Goal: Information Seeking & Learning: Learn about a topic

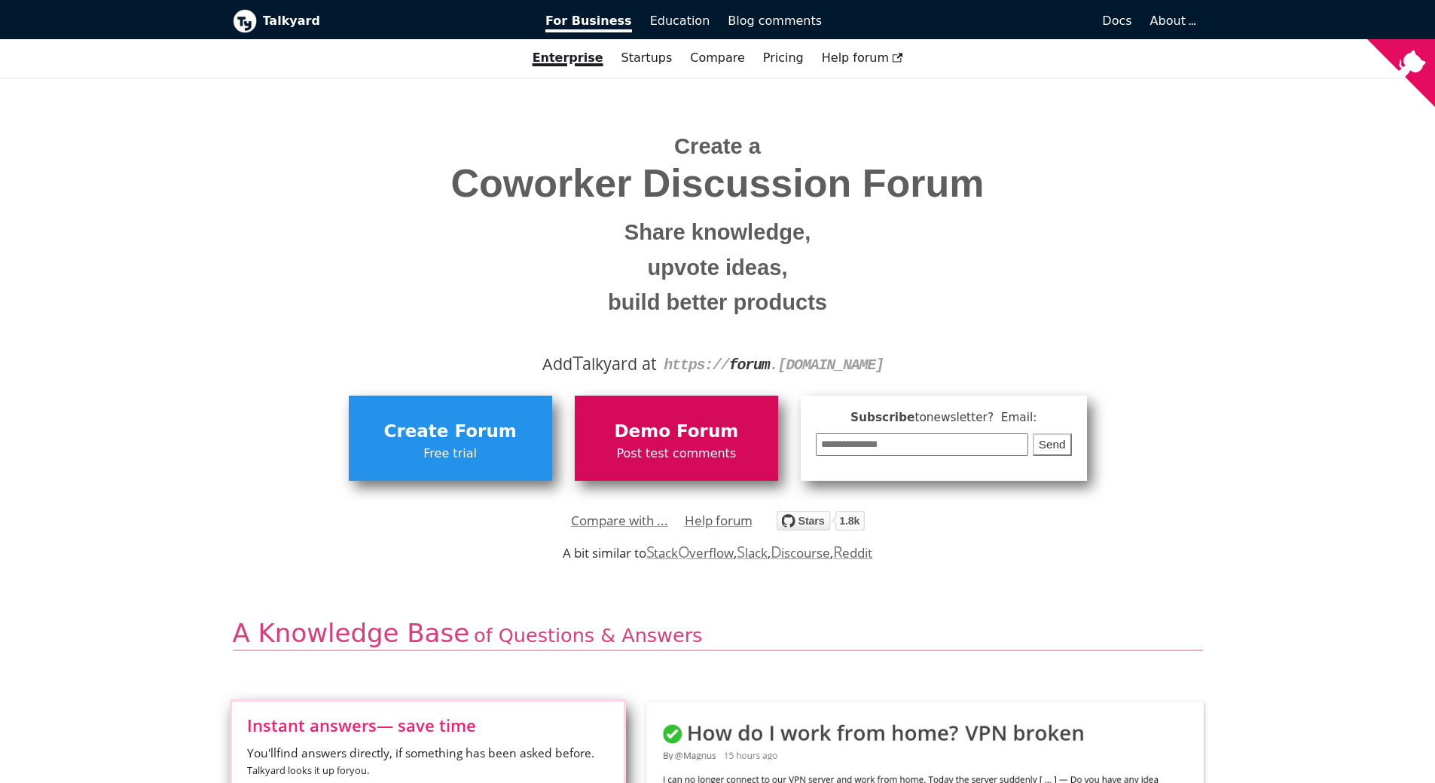
click at [667, 433] on span "Demo Forum" at bounding box center [676, 431] width 188 height 29
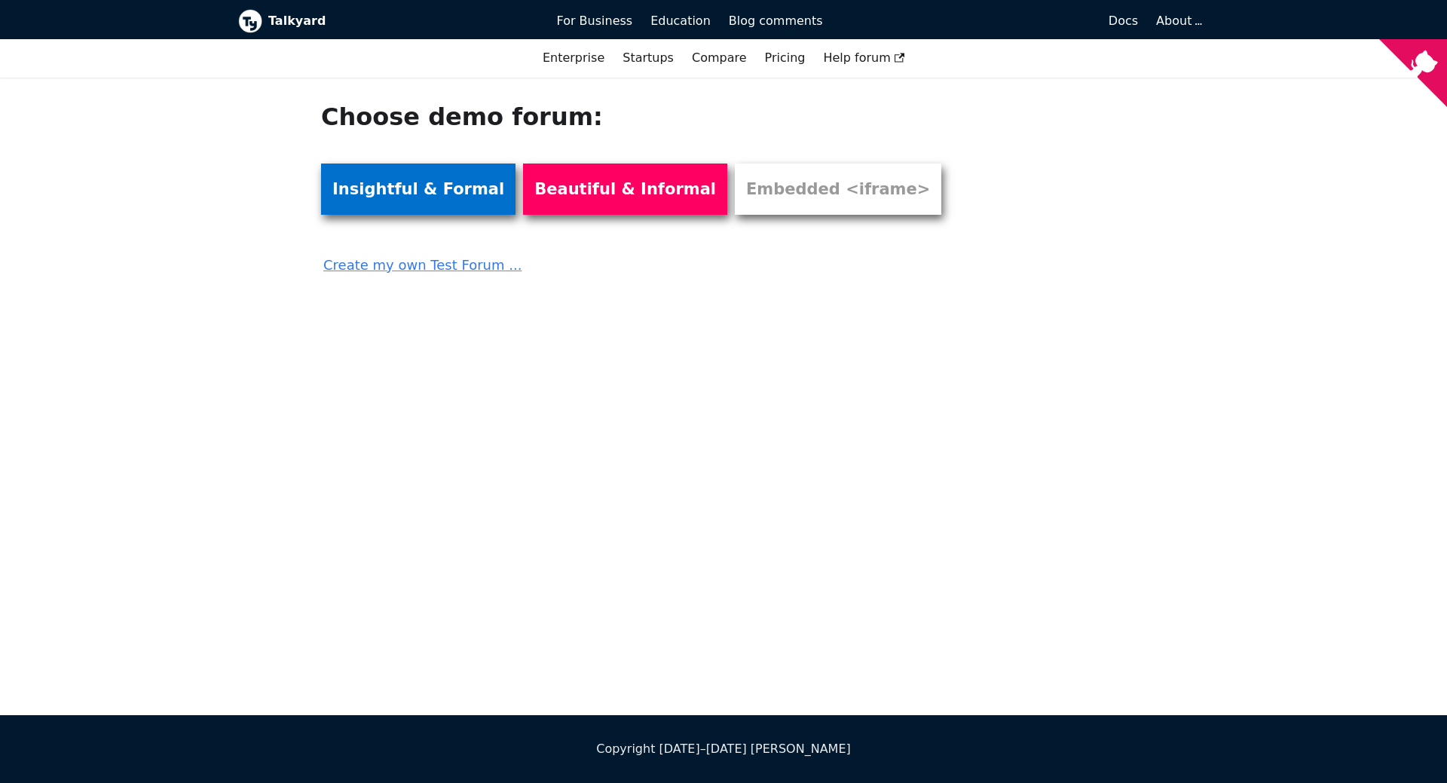
click at [378, 194] on link "Insightful & Formal" at bounding box center [418, 189] width 194 height 51
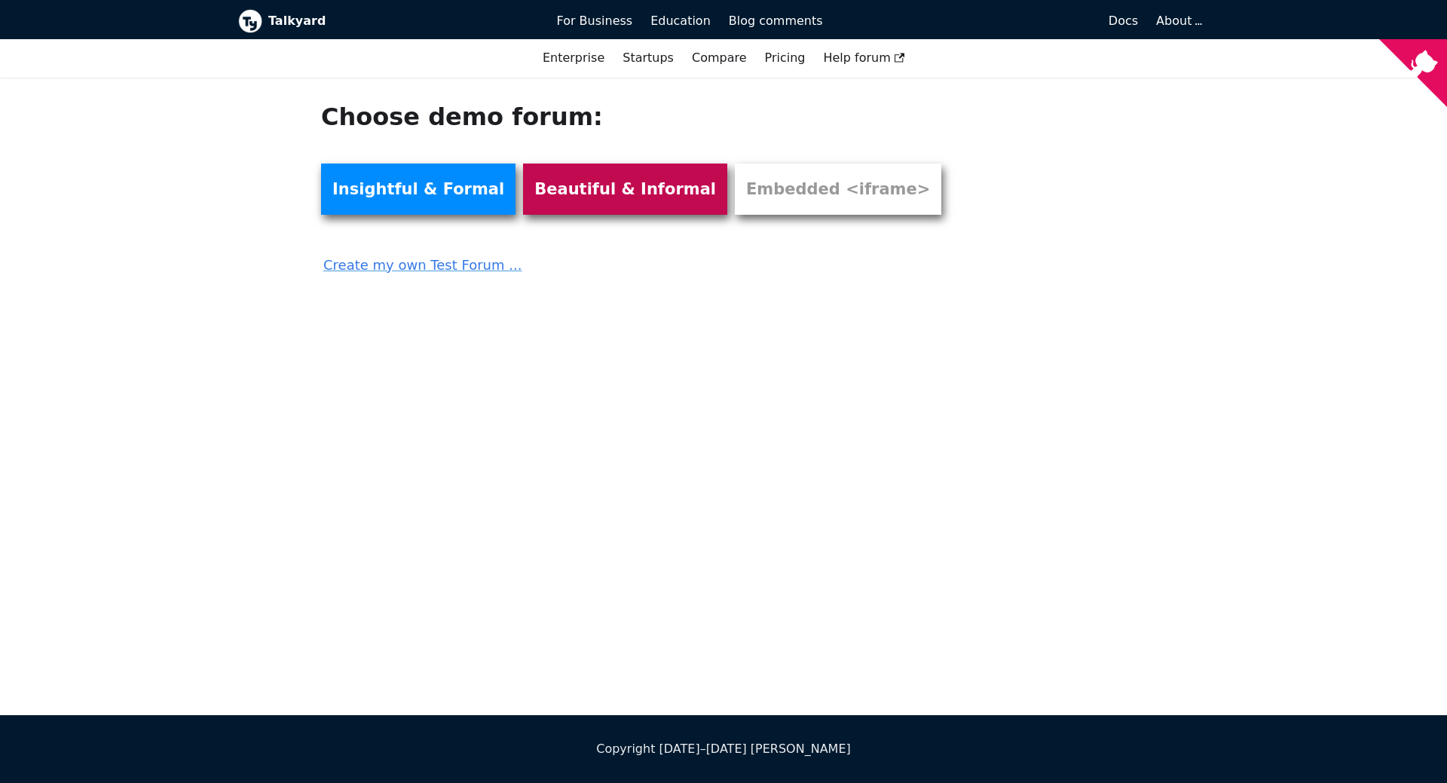
click at [587, 183] on link "Beautiful & Informal" at bounding box center [625, 189] width 204 height 51
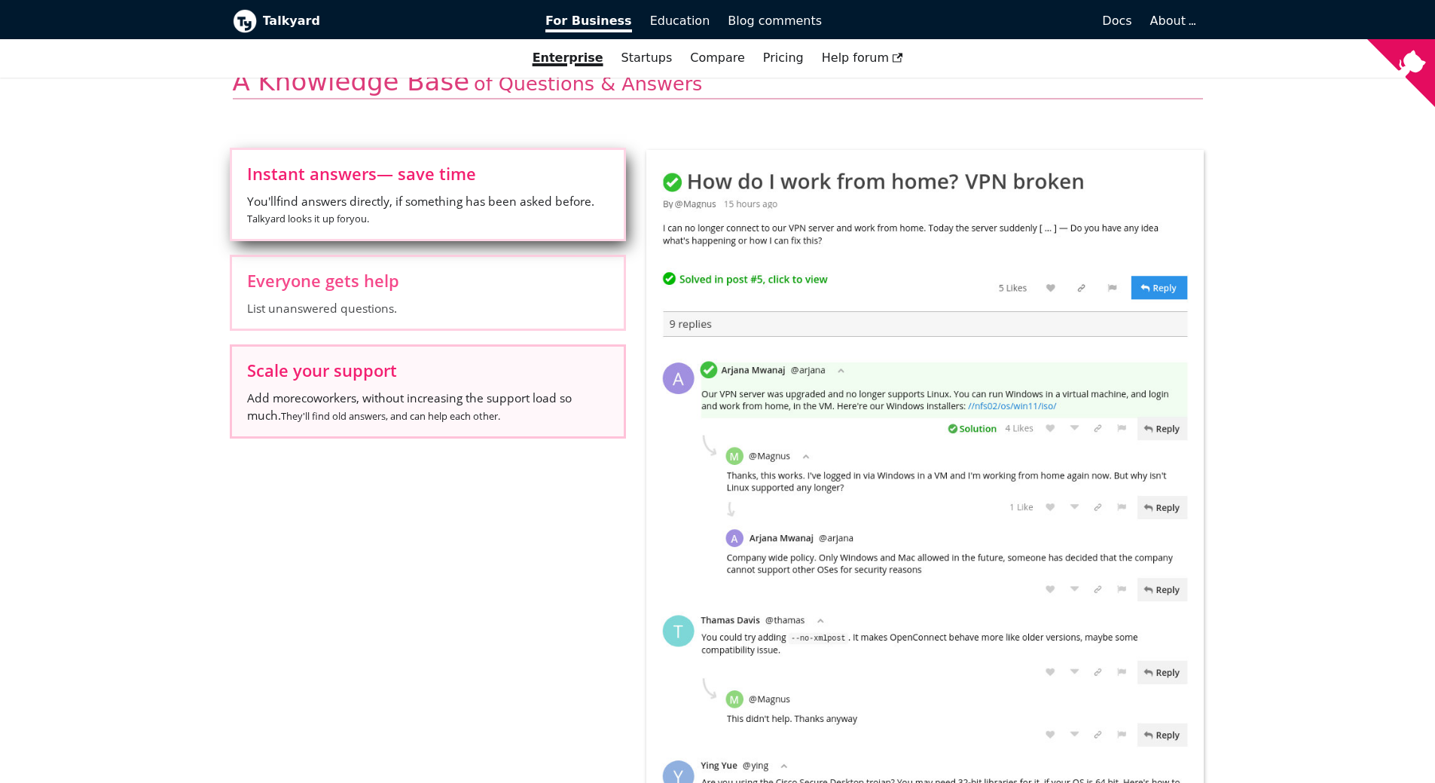
scroll to position [603, 0]
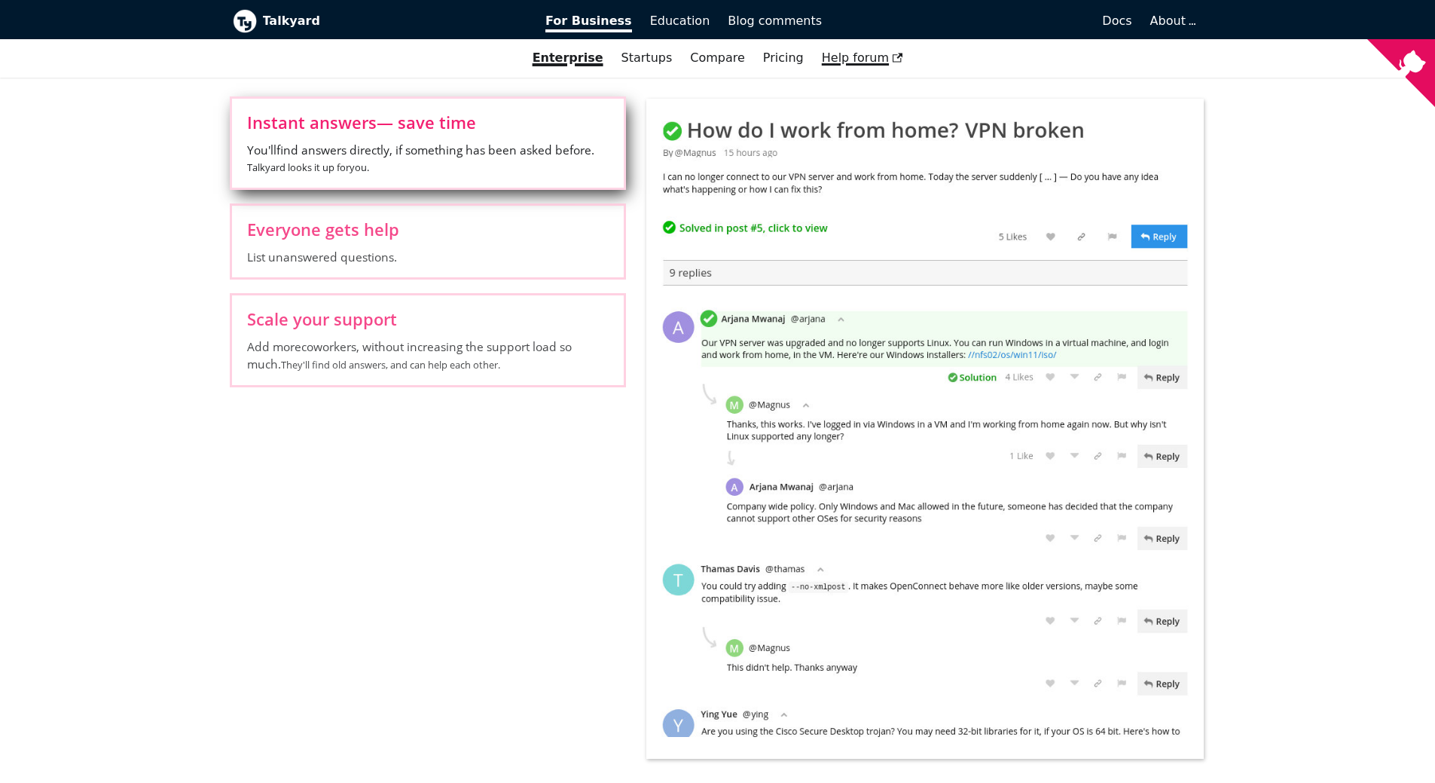
click at [822, 53] on span "Help forum" at bounding box center [862, 57] width 81 height 14
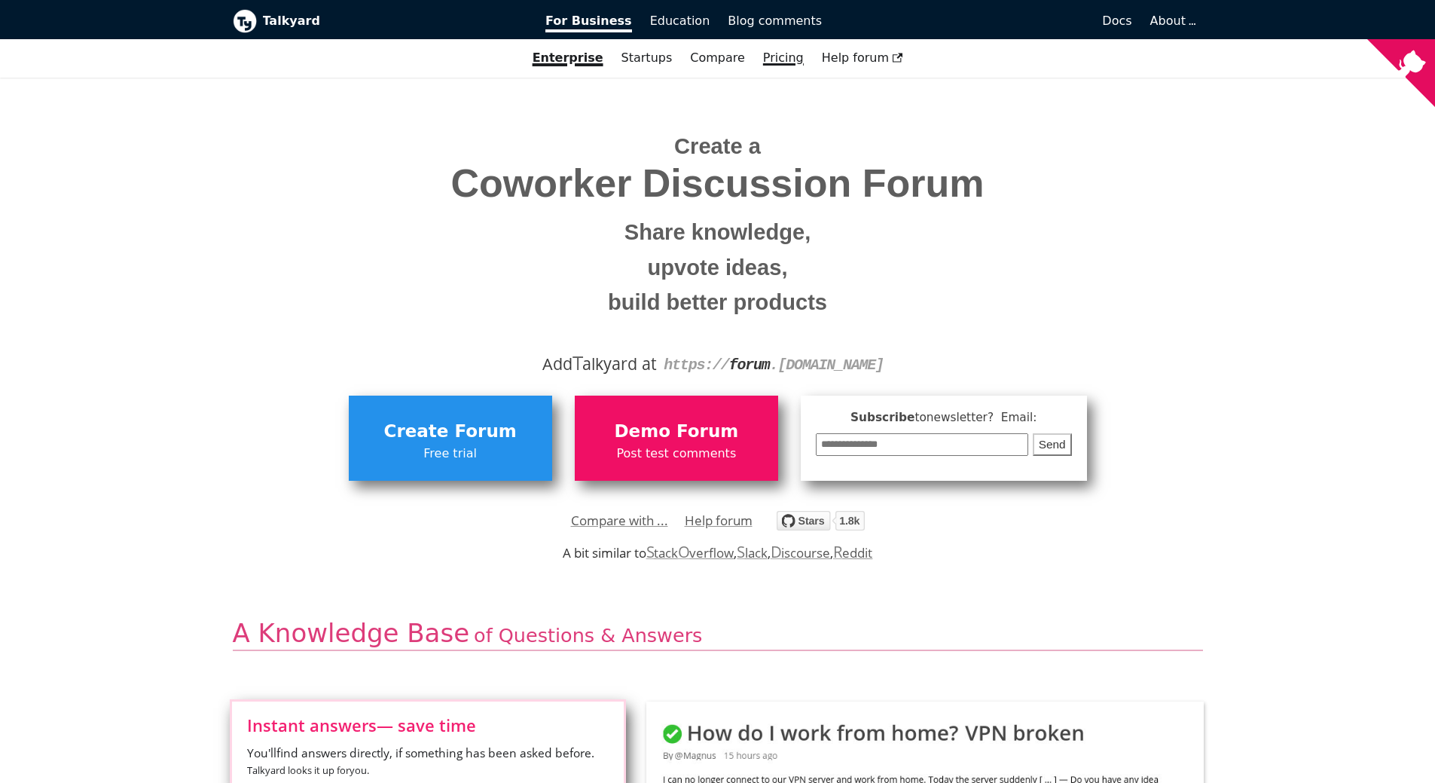
click at [770, 60] on link "Pricing" at bounding box center [783, 58] width 59 height 26
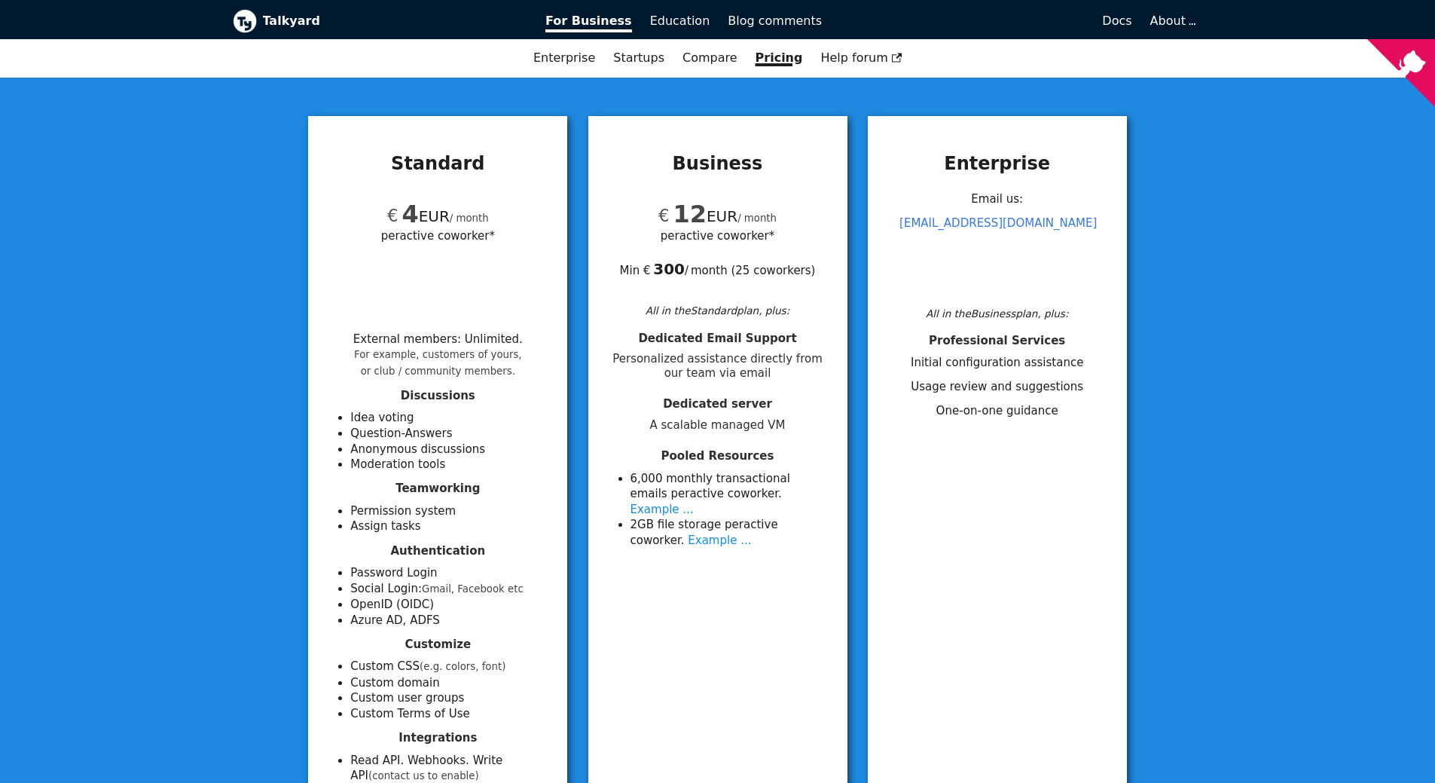
scroll to position [151, 0]
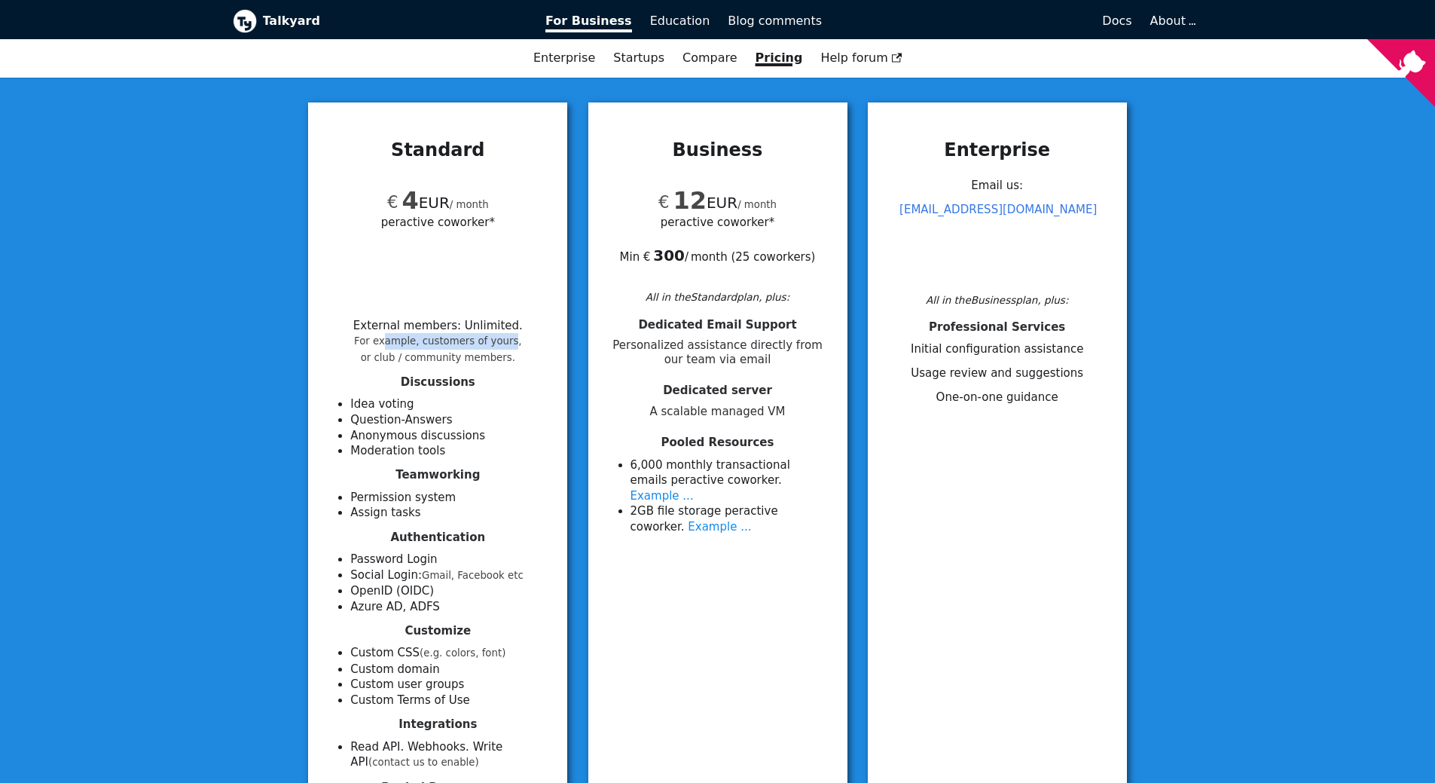
drag, startPoint x: 394, startPoint y: 340, endPoint x: 508, endPoint y: 337, distance: 113.8
click at [508, 337] on small "For example, customers of yours, or club / community members." at bounding box center [438, 349] width 168 height 28
drag, startPoint x: 414, startPoint y: 354, endPoint x: 499, endPoint y: 350, distance: 85.3
click at [499, 350] on li "External members : Unlimited . For example, customers of yours, or club / commu…" at bounding box center [438, 341] width 170 height 45
click at [219, 329] on div "Standard € 4 EUR / month per active coworker* External members : Unlimited . Fo…" at bounding box center [717, 550] width 1435 height 992
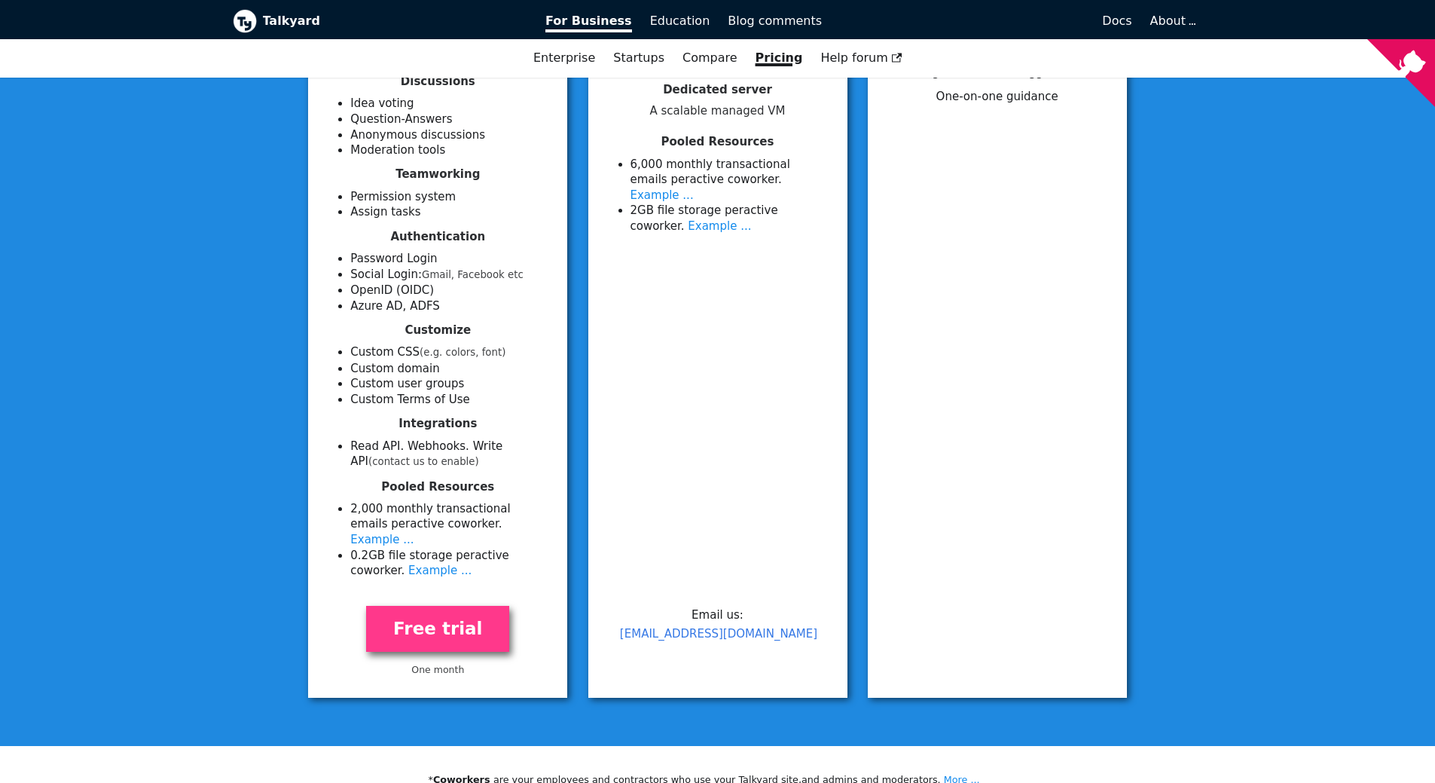
scroll to position [452, 0]
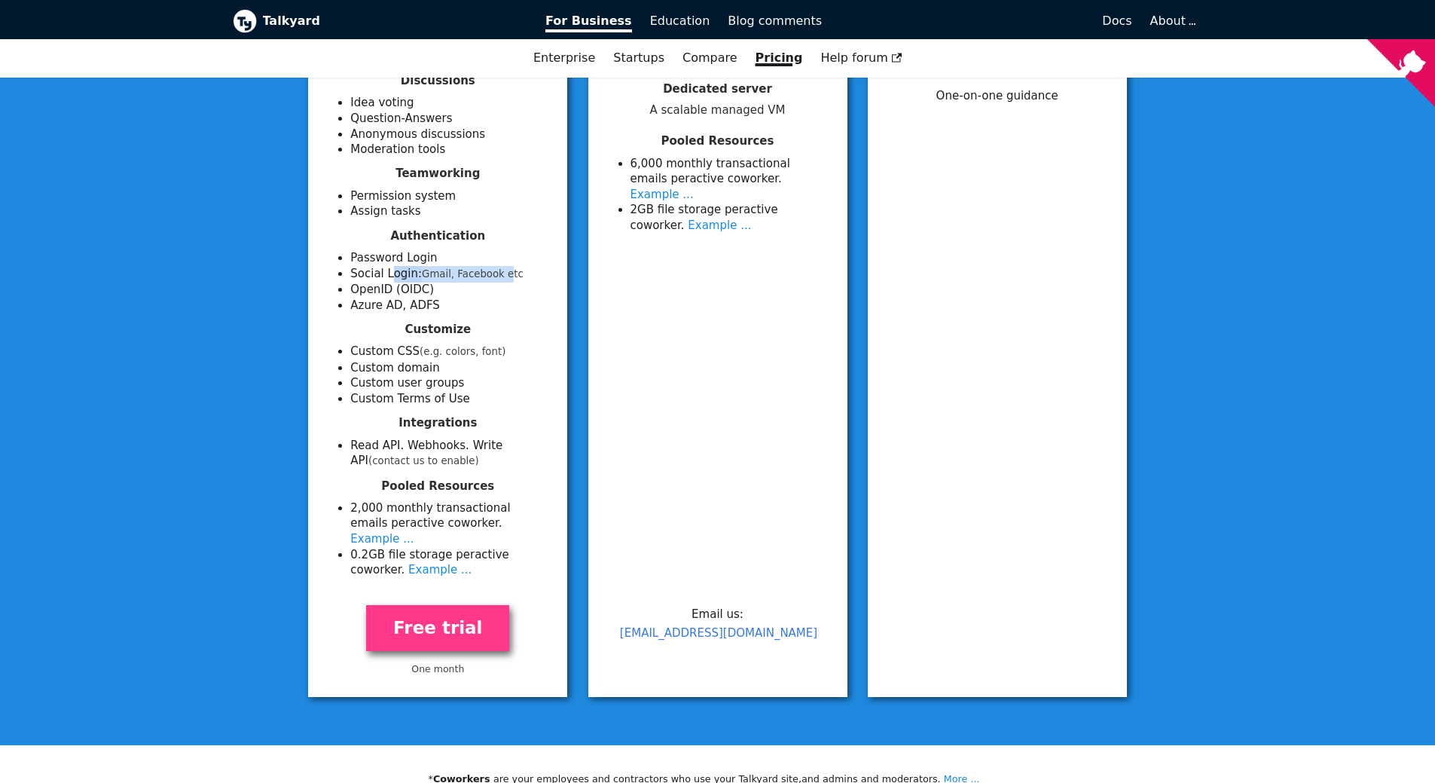
drag, startPoint x: 387, startPoint y: 277, endPoint x: 495, endPoint y: 278, distance: 107.8
click at [495, 278] on li "Social Login: Gmail, Facebook etc" at bounding box center [449, 274] width 199 height 17
drag, startPoint x: 367, startPoint y: 288, endPoint x: 420, endPoint y: 290, distance: 52.8
click at [420, 290] on li "OpenID (OIDC)" at bounding box center [449, 290] width 199 height 16
drag, startPoint x: 365, startPoint y: 304, endPoint x: 444, endPoint y: 309, distance: 78.5
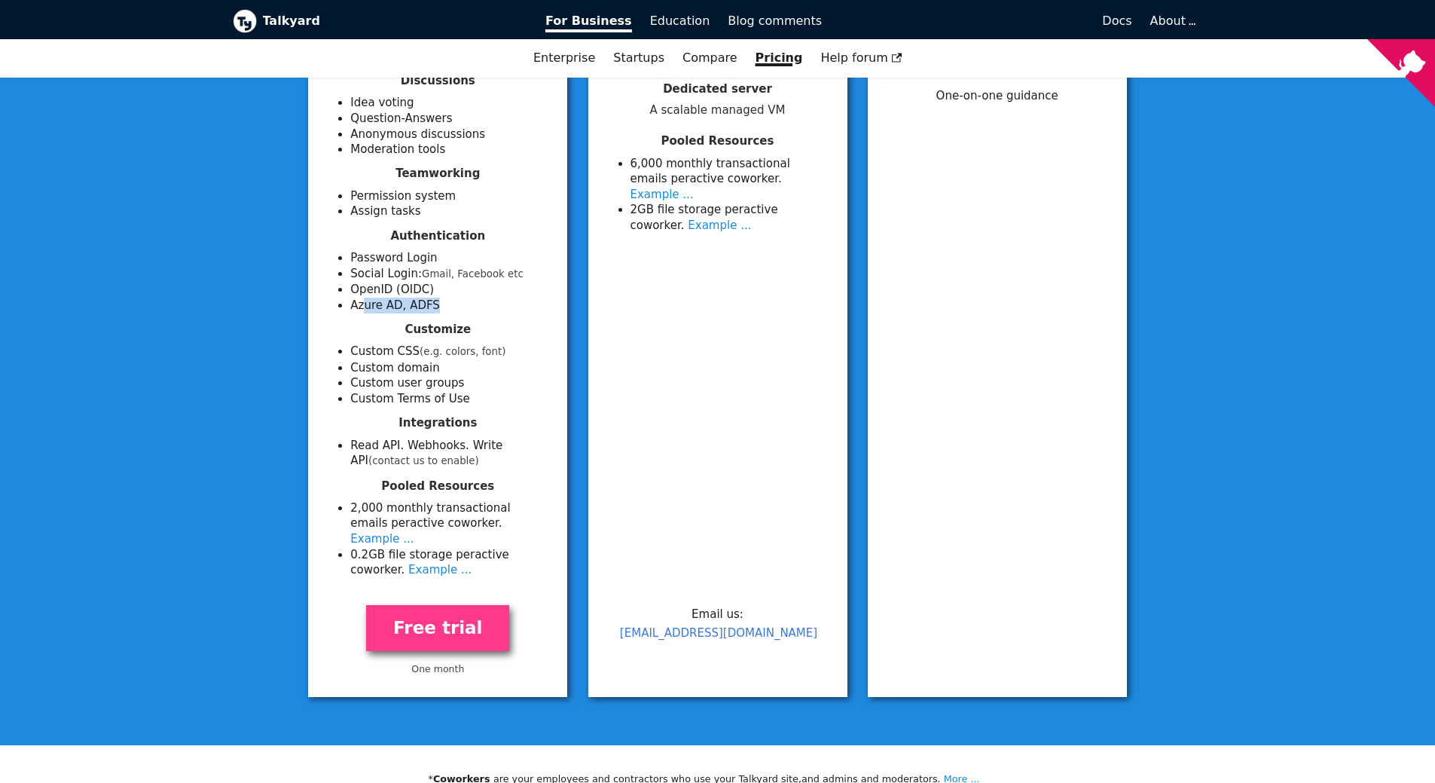
click at [438, 306] on li "Azure AD, ADFS" at bounding box center [449, 306] width 199 height 16
click at [352, 332] on h4 "Customize" at bounding box center [437, 330] width 223 height 14
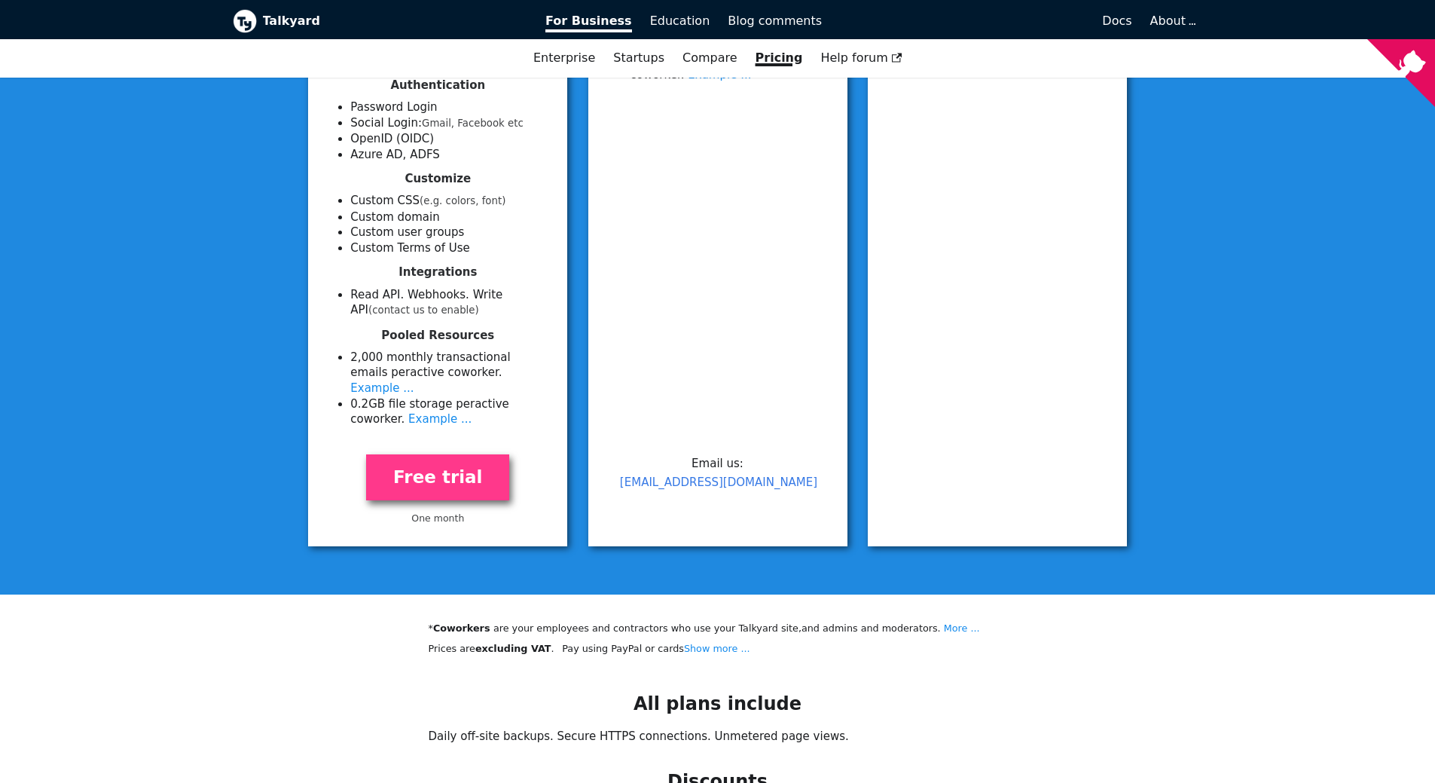
scroll to position [527, 0]
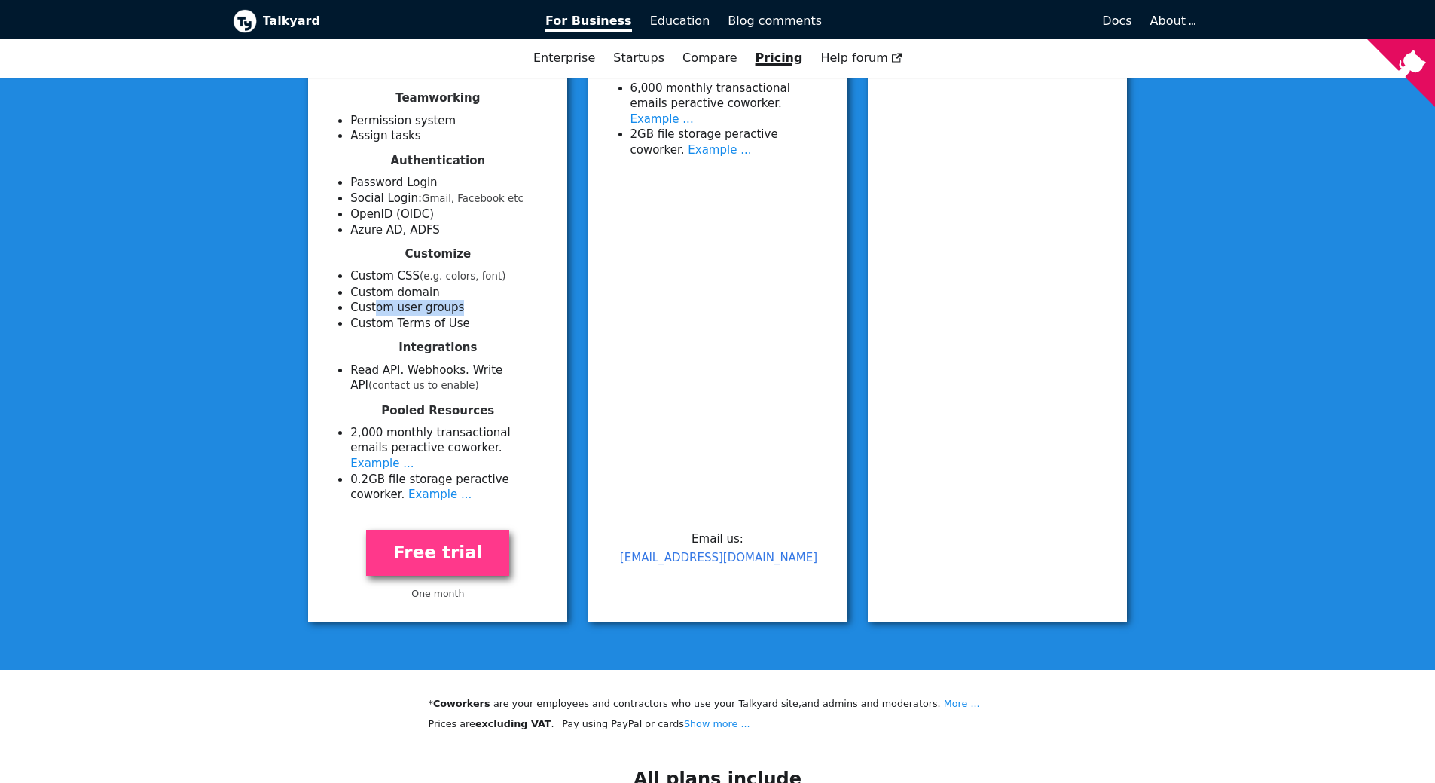
drag, startPoint x: 373, startPoint y: 307, endPoint x: 457, endPoint y: 309, distance: 83.7
click at [457, 309] on li "Custom user groups" at bounding box center [449, 308] width 199 height 16
drag, startPoint x: 390, startPoint y: 322, endPoint x: 470, endPoint y: 320, distance: 79.9
click at [469, 318] on li "Custom Terms of Use" at bounding box center [449, 324] width 199 height 16
click at [382, 362] on li "Read API. Webhooks. Write API (contact us to enable)" at bounding box center [449, 378] width 199 height 32
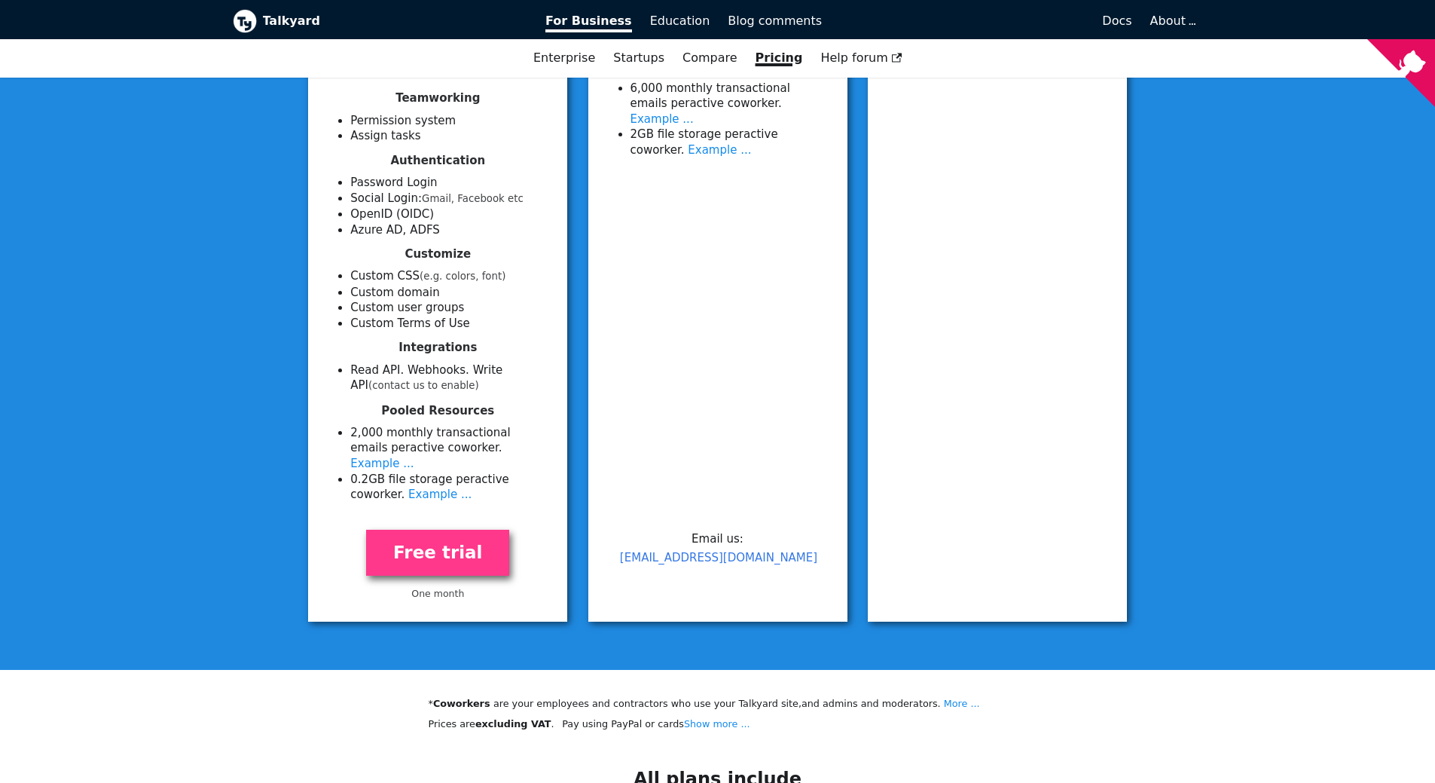
click at [394, 365] on li "Read API. Webhooks. Write API (contact us to enable)" at bounding box center [449, 378] width 199 height 32
drag, startPoint x: 426, startPoint y: 366, endPoint x: 489, endPoint y: 360, distance: 62.8
click at [489, 360] on div "Integrations Read API. Webhooks. Write API (contact us to enable)" at bounding box center [437, 367] width 223 height 53
drag, startPoint x: 400, startPoint y: 417, endPoint x: 488, endPoint y: 408, distance: 88.0
click at [488, 408] on h4 "Pooled Resources" at bounding box center [437, 411] width 223 height 14
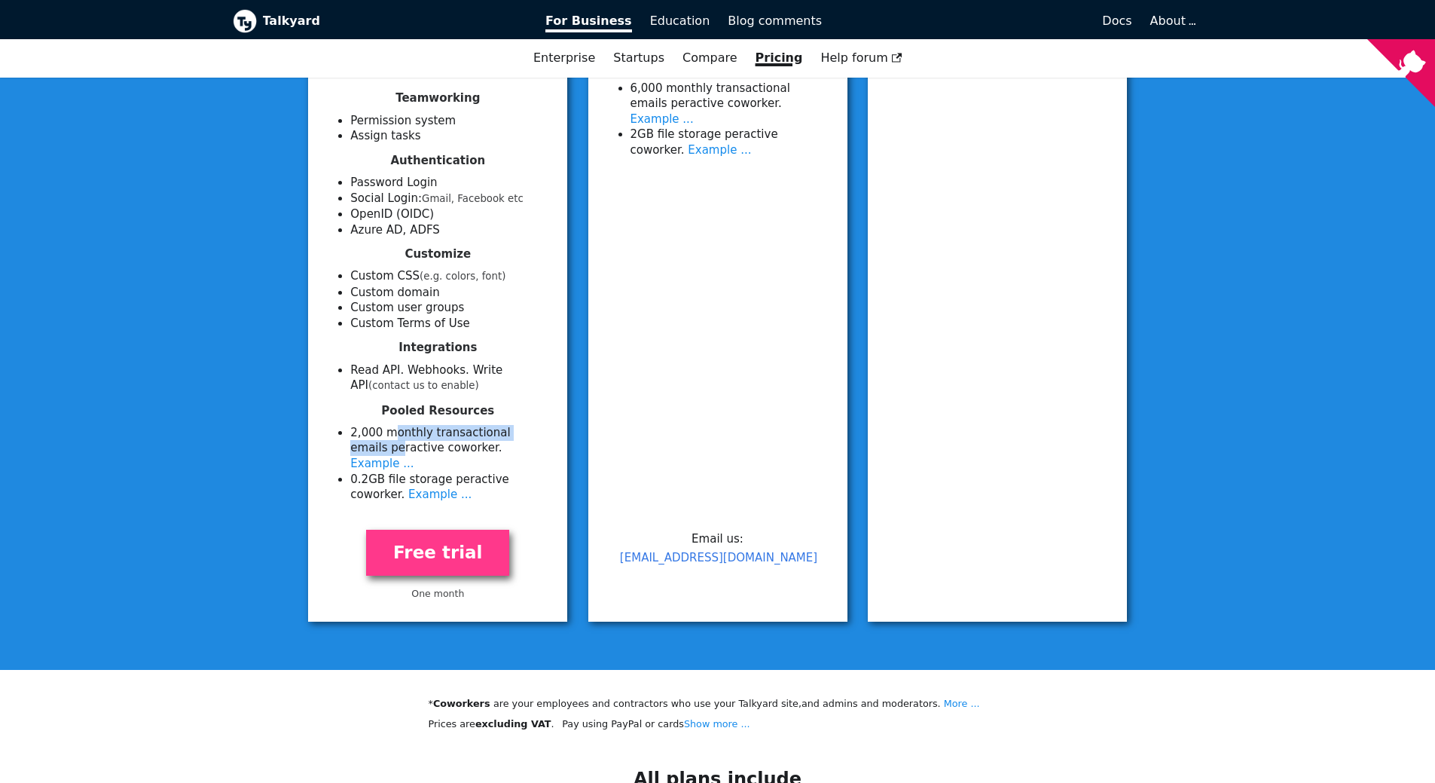
drag, startPoint x: 387, startPoint y: 433, endPoint x: 538, endPoint y: 420, distance: 151.2
click at [538, 420] on div "Pooled Resources 2 ,000 monthly transactional emails per active coworker . Exam…" at bounding box center [437, 453] width 223 height 99
click at [402, 443] on li "2 ,000 monthly transactional emails per active coworker . Example ..." at bounding box center [449, 448] width 199 height 47
drag, startPoint x: 403, startPoint y: 464, endPoint x: 468, endPoint y: 463, distance: 64.8
click at [468, 472] on li "0.2 GB file storage per active coworker . Example ..." at bounding box center [449, 487] width 199 height 31
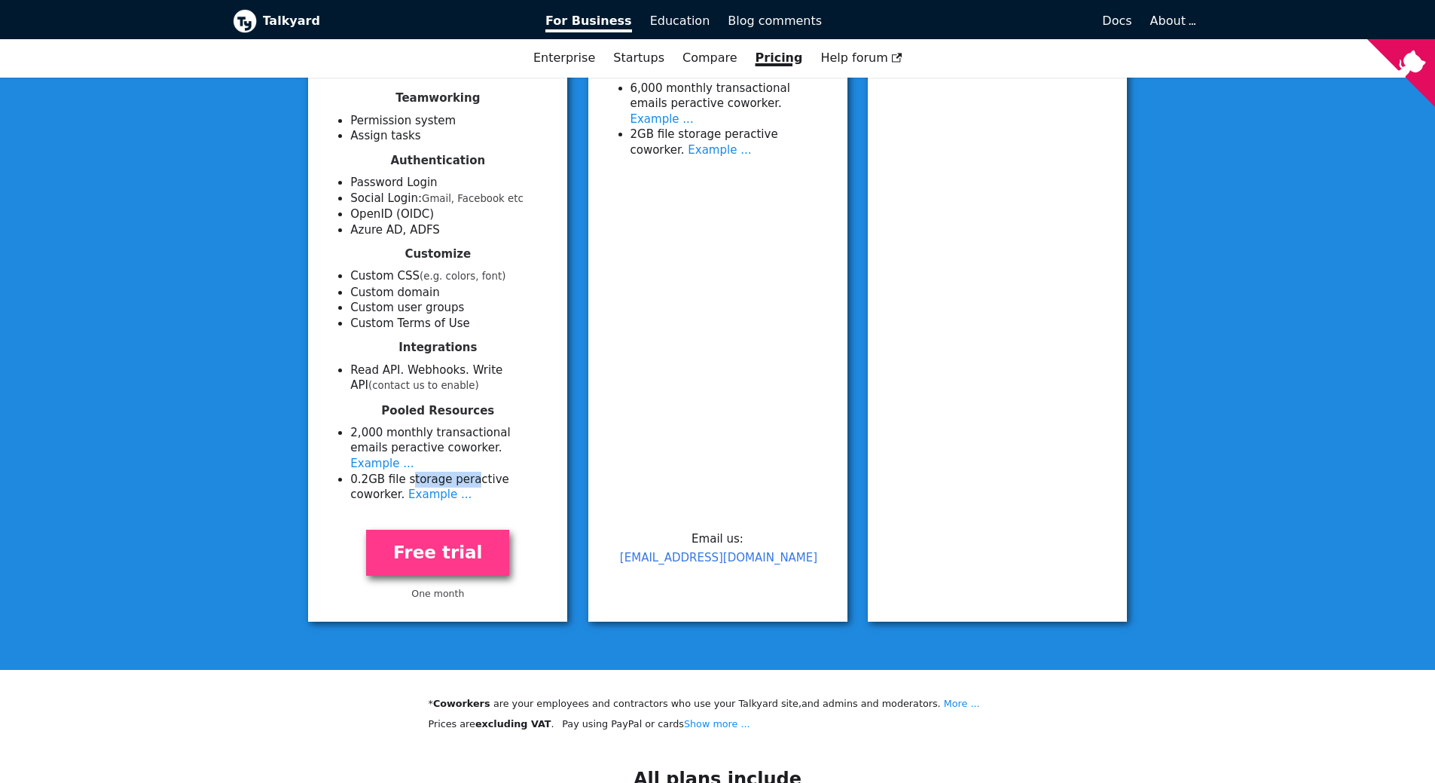
click at [447, 472] on li "0.2 GB file storage per active coworker . Example ..." at bounding box center [449, 487] width 199 height 31
click at [408, 488] on link "Example ..." at bounding box center [439, 495] width 63 height 14
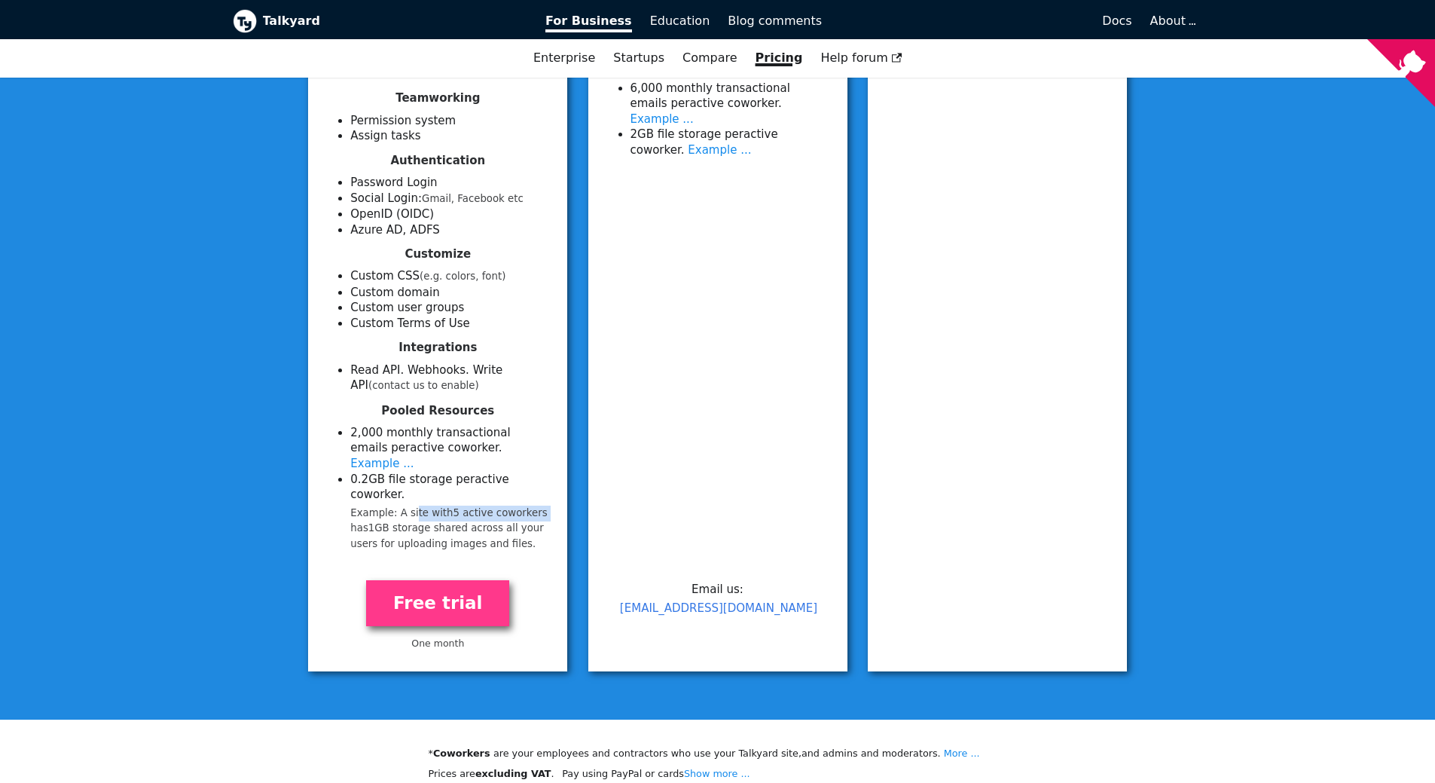
drag, startPoint x: 408, startPoint y: 482, endPoint x: 515, endPoint y: 481, distance: 107.8
click at [527, 506] on small "Example: A site with 5 active coworker s has 1 GB storage shared across all you…" at bounding box center [449, 529] width 199 height 47
drag, startPoint x: 368, startPoint y: 501, endPoint x: 533, endPoint y: 508, distance: 165.2
click at [533, 508] on small "Example: A site with 5 active coworker s has 1 GB storage shared across all you…" at bounding box center [449, 529] width 199 height 47
click at [414, 457] on link "Example ..." at bounding box center [381, 464] width 63 height 14
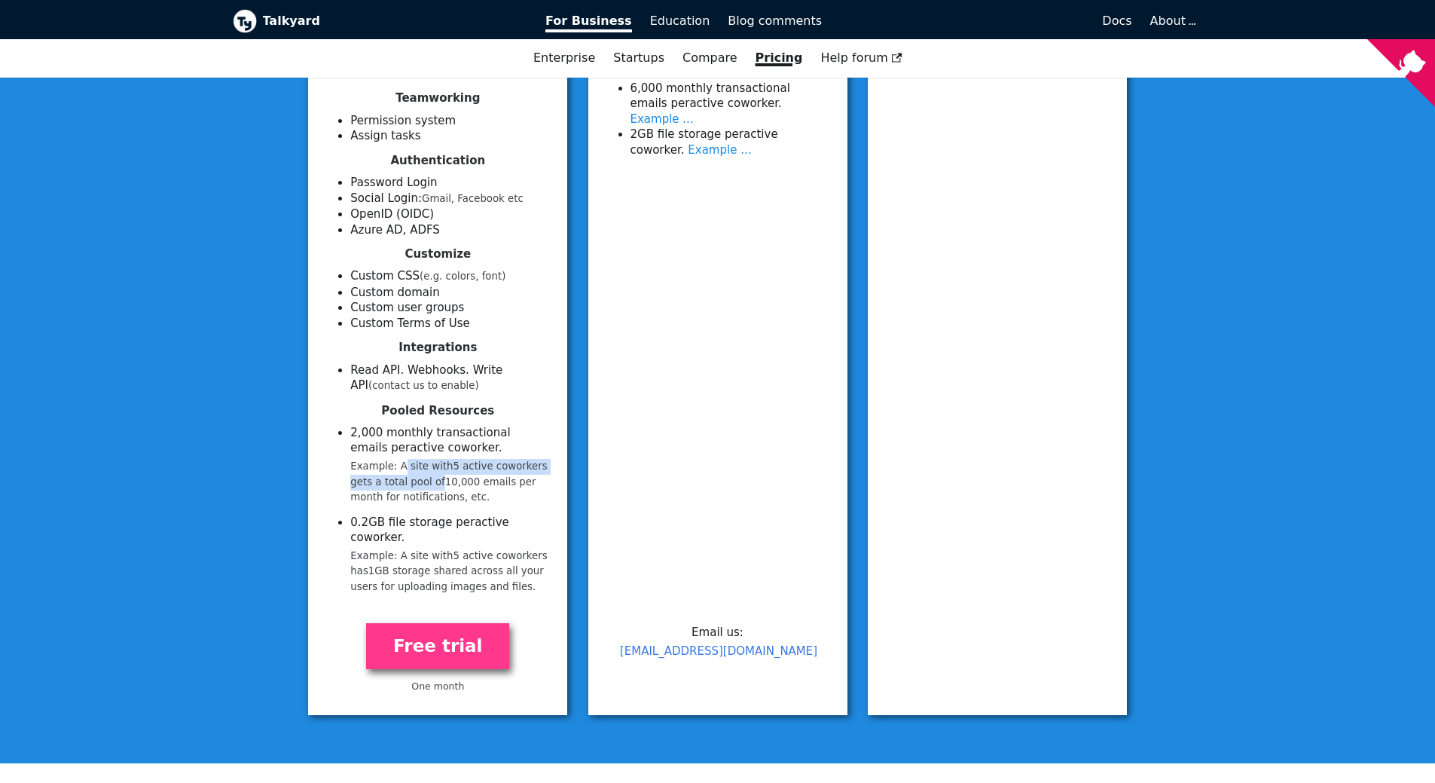
drag, startPoint x: 399, startPoint y: 466, endPoint x: 412, endPoint y: 485, distance: 22.8
click at [412, 485] on small "Example: A site with 5 active coworker s gets a total pool of 10 ,000 emails pe…" at bounding box center [449, 482] width 199 height 47
drag, startPoint x: 436, startPoint y: 485, endPoint x: 489, endPoint y: 494, distance: 54.1
click at [489, 494] on small "Example: A site with 5 active coworker s gets a total pool of 10 ,000 emails pe…" at bounding box center [449, 482] width 199 height 47
drag, startPoint x: 439, startPoint y: 463, endPoint x: 497, endPoint y: 468, distance: 59.0
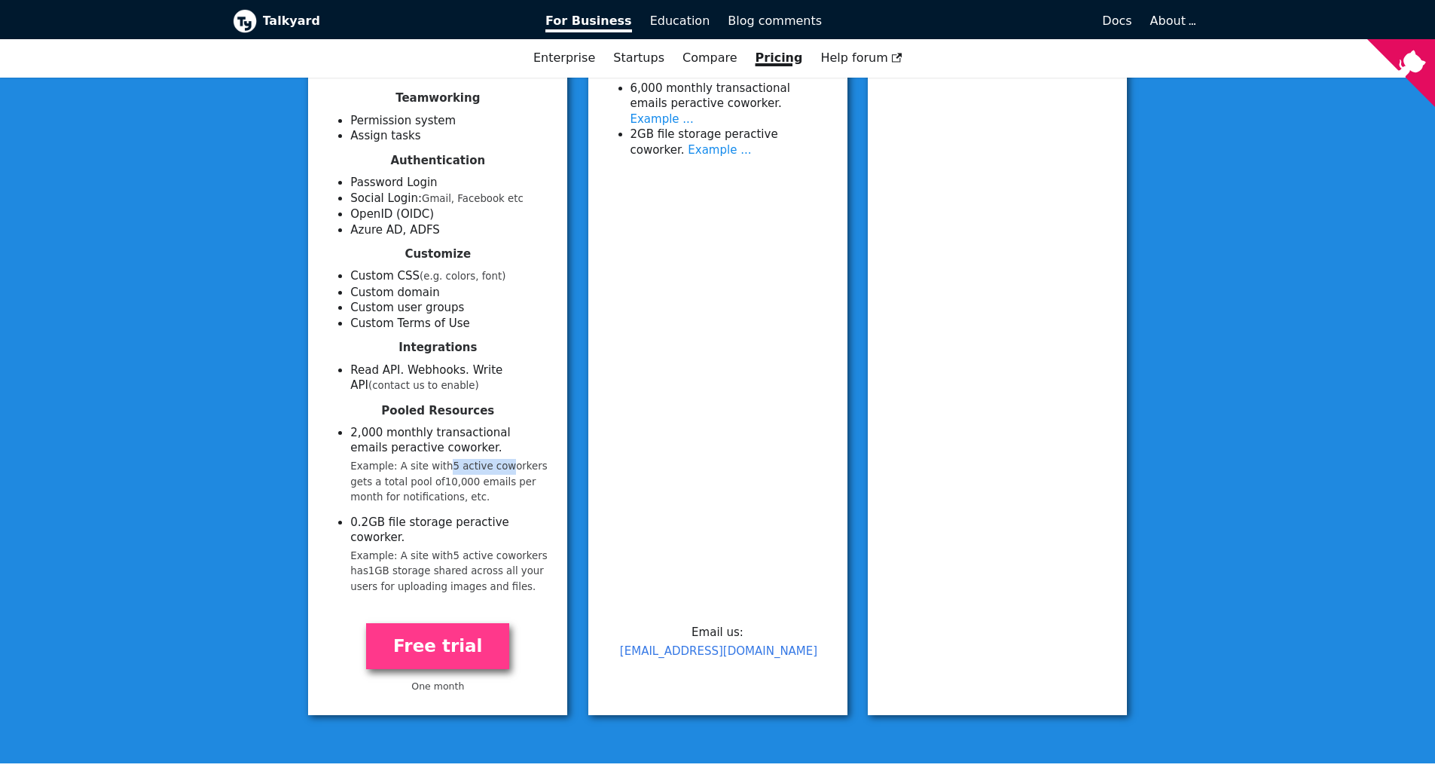
click at [497, 468] on small "Example: A site with 5 active coworker s gets a total pool of 10 ,000 emails pe…" at bounding box center [449, 482] width 199 height 47
click at [414, 464] on small "Example: A site with 5 active coworker s gets a total pool of 10 ,000 emails pe…" at bounding box center [449, 482] width 199 height 47
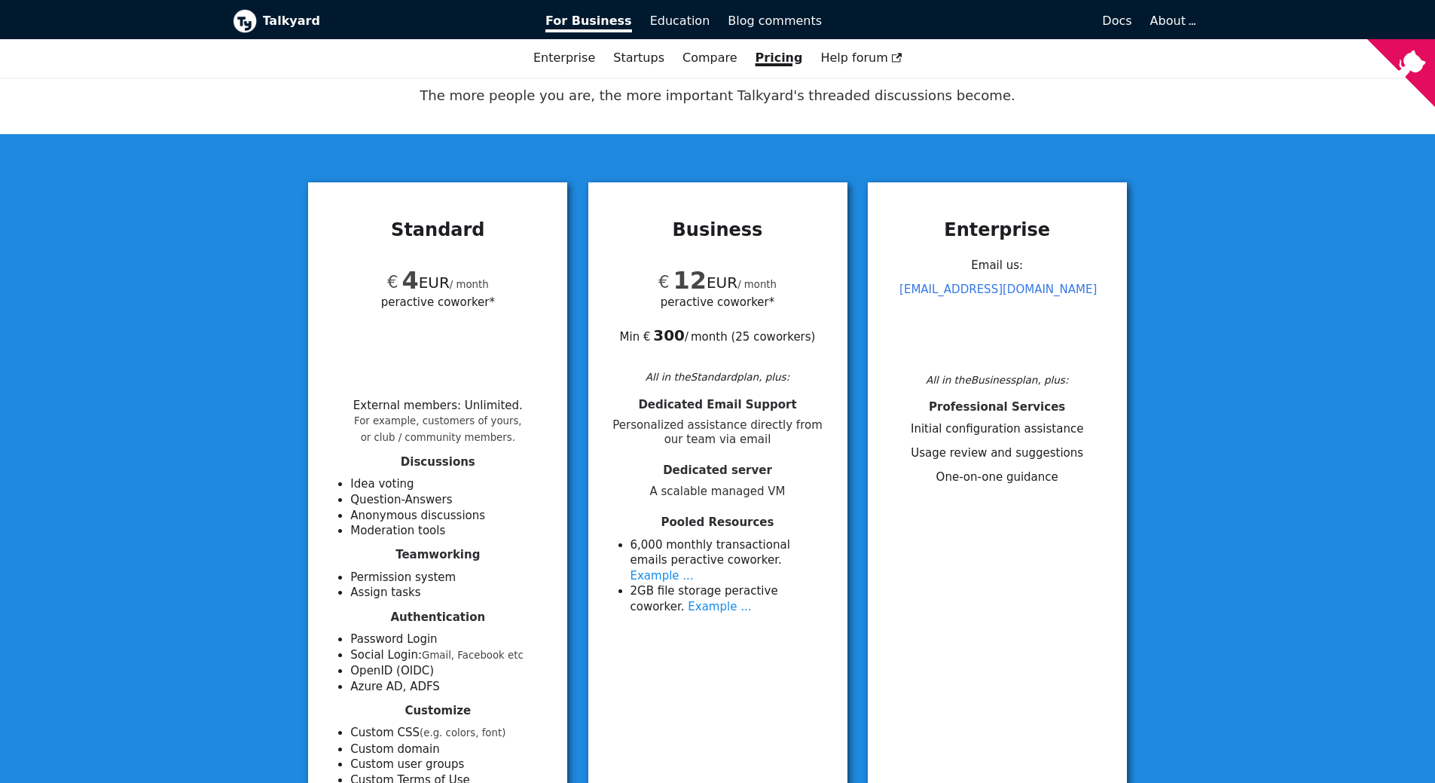
scroll to position [0, 0]
